Goal: Entertainment & Leisure: Consume media (video, audio)

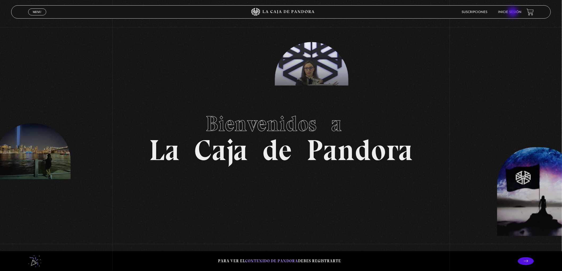
click at [514, 12] on link "Inicie sesión" at bounding box center [509, 12] width 23 height 3
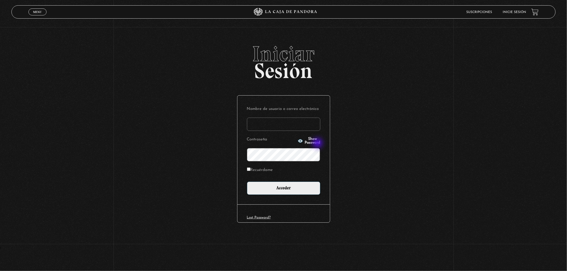
type input "[EMAIL_ADDRESS][DOMAIN_NAME]"
click at [315, 142] on span "Show Password" at bounding box center [312, 140] width 15 height 7
click at [315, 142] on span "Hide Password" at bounding box center [312, 140] width 15 height 7
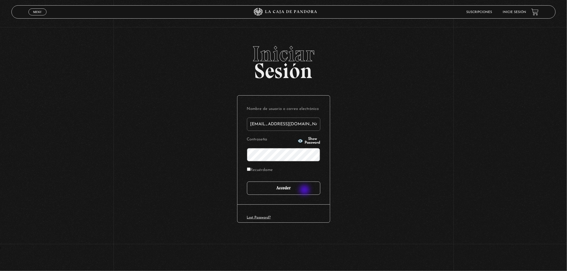
click at [305, 191] on input "Acceder" at bounding box center [283, 188] width 73 height 13
click at [305, 140] on span "Show Password" at bounding box center [312, 140] width 15 height 7
click at [304, 140] on body "ingresar al sitio Ver Video Más Información Solicitar Por favor coloque su disp…" at bounding box center [283, 125] width 567 height 250
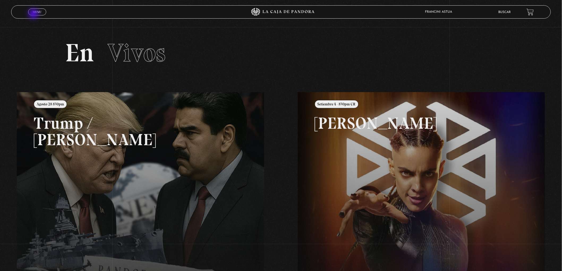
click at [34, 15] on span "Cerrar" at bounding box center [37, 17] width 12 height 4
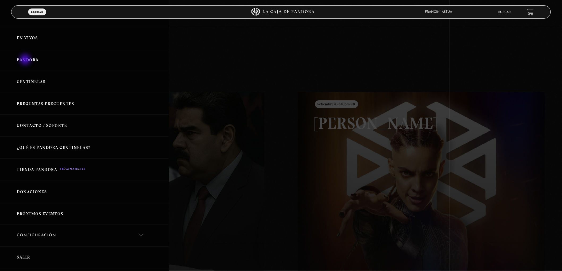
click at [26, 60] on link "Pandora" at bounding box center [84, 60] width 169 height 22
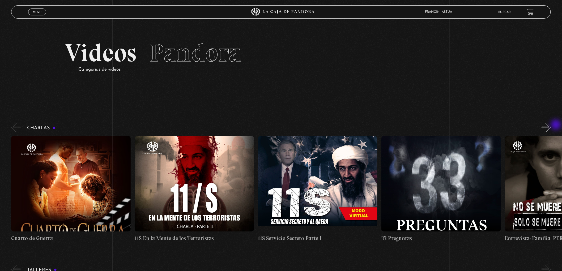
click at [557, 125] on div "Charlas Cuarto de Guerra 11S En la Mente de los Terroristas 11S Servicio Secret…" at bounding box center [286, 182] width 551 height 121
click at [456, 174] on figure at bounding box center [442, 184] width 120 height 96
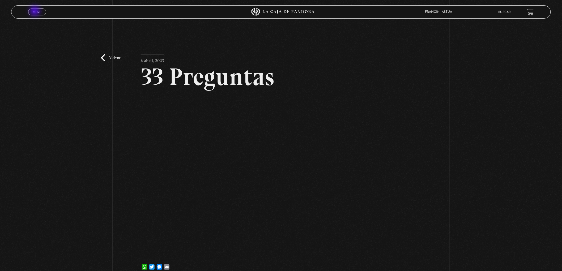
click at [35, 11] on span "Menu" at bounding box center [37, 11] width 9 height 3
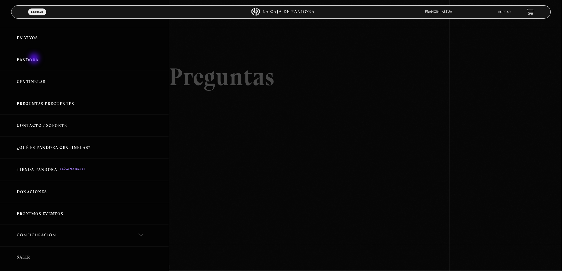
click at [34, 59] on link "Pandora" at bounding box center [84, 60] width 169 height 22
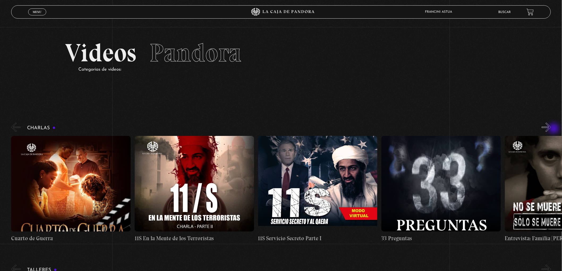
click at [551, 129] on button "»" at bounding box center [546, 127] width 9 height 9
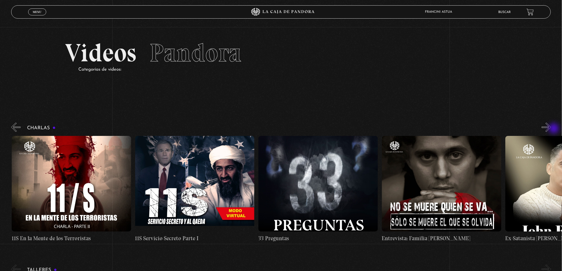
scroll to position [0, 123]
click at [551, 129] on button "»" at bounding box center [546, 127] width 9 height 9
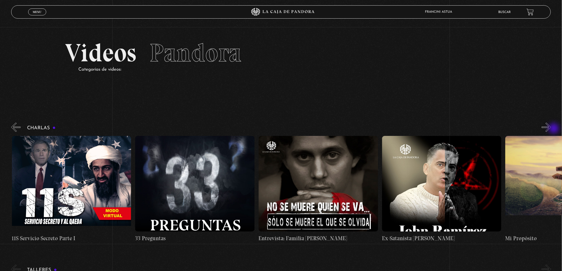
scroll to position [0, 247]
click at [551, 129] on button "»" at bounding box center [546, 127] width 9 height 9
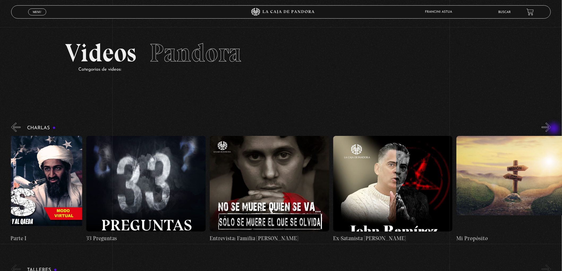
scroll to position [0, 308]
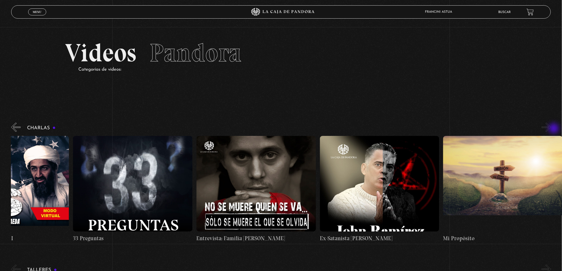
click at [551, 129] on button "»" at bounding box center [546, 127] width 9 height 9
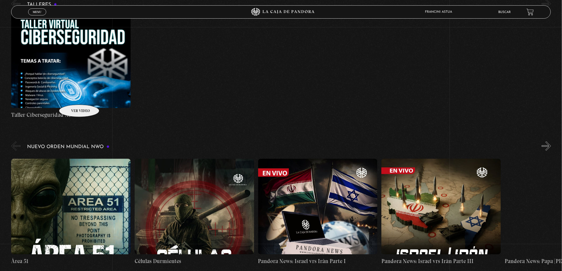
scroll to position [295, 0]
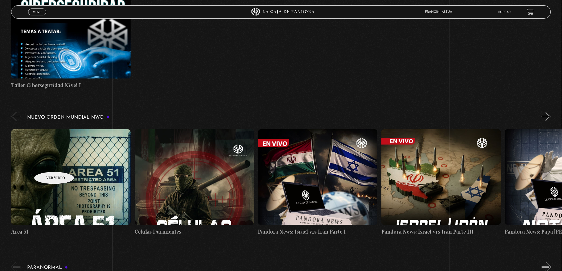
click at [47, 164] on figure at bounding box center [71, 177] width 120 height 96
